Goal: Information Seeking & Learning: Learn about a topic

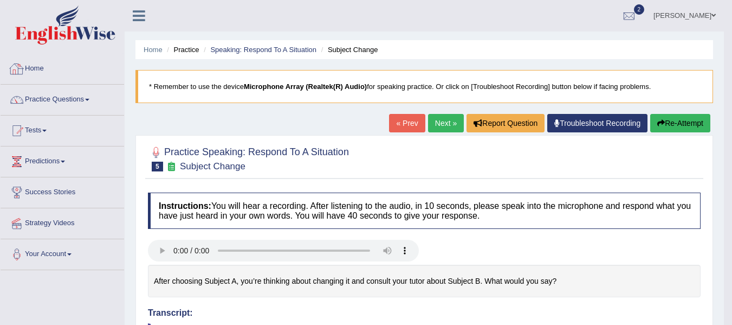
drag, startPoint x: 0, startPoint y: 0, endPoint x: 35, endPoint y: 68, distance: 76.8
click at [35, 68] on link "Home" at bounding box center [63, 67] width 124 height 27
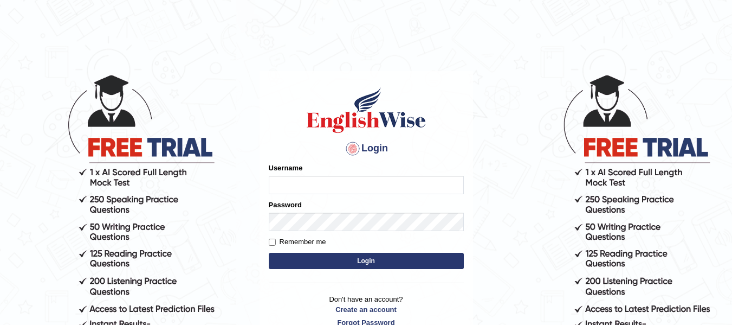
type input "Biagc"
click at [303, 264] on button "Login" at bounding box center [366, 261] width 195 height 16
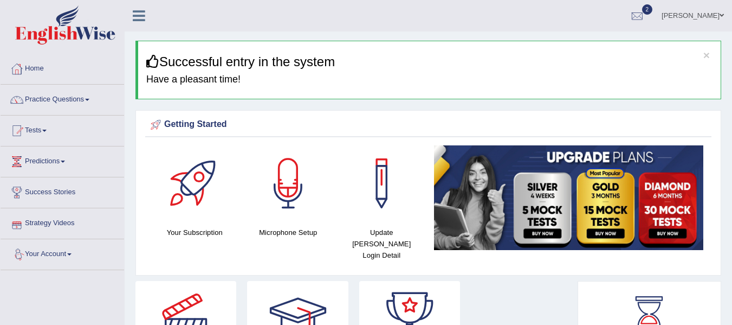
click at [54, 220] on link "Strategy Videos" at bounding box center [63, 221] width 124 height 27
